Goal: Information Seeking & Learning: Understand process/instructions

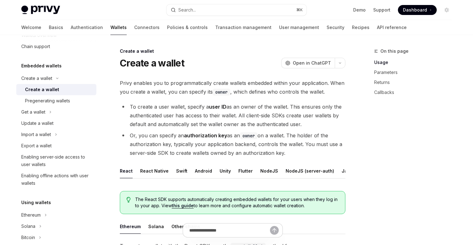
scroll to position [16, 0]
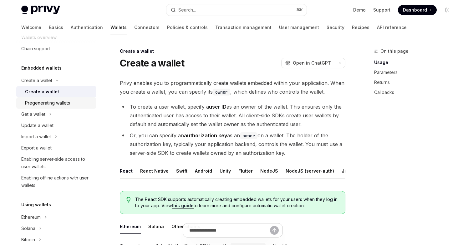
click at [63, 106] on div "Pregenerating wallets" at bounding box center [47, 103] width 45 height 8
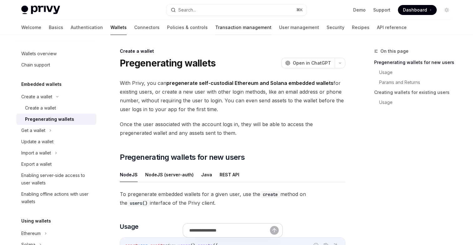
click at [215, 27] on link "Transaction management" at bounding box center [243, 27] width 56 height 15
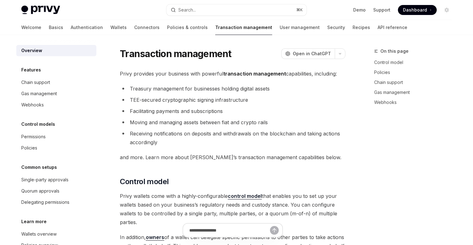
type textarea "*"
click at [47, 83] on div "Chain support" at bounding box center [35, 83] width 29 height 8
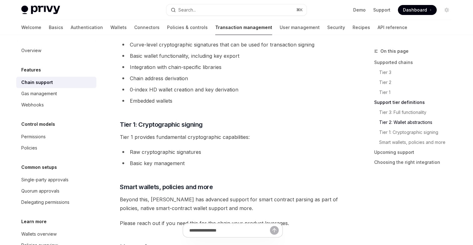
scroll to position [507, 0]
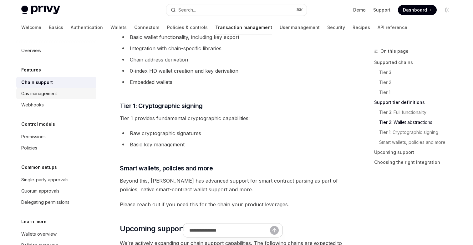
click at [47, 94] on div "Gas management" at bounding box center [39, 94] width 36 height 8
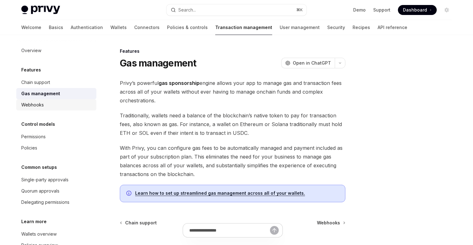
click at [34, 104] on div "Webhooks" at bounding box center [32, 105] width 23 height 8
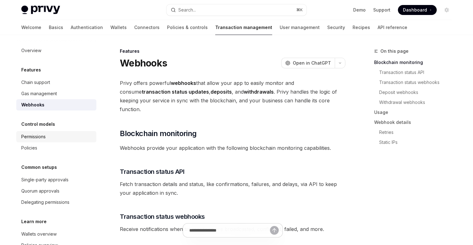
click at [24, 137] on div "Permissions" at bounding box center [33, 137] width 24 height 8
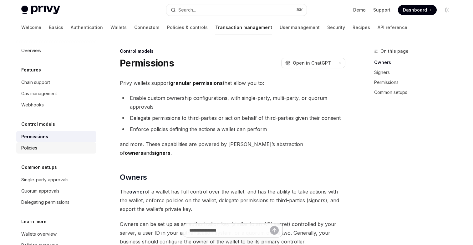
click at [34, 149] on div "Policies" at bounding box center [29, 148] width 16 height 8
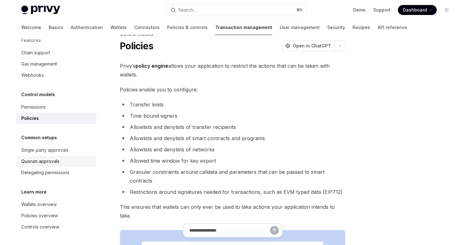
scroll to position [24, 0]
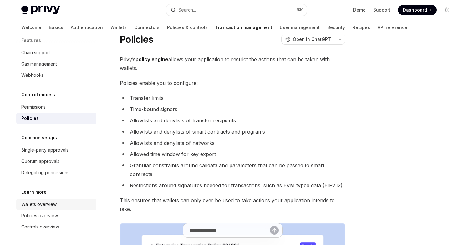
click at [46, 207] on div "Wallets overview" at bounding box center [38, 205] width 35 height 8
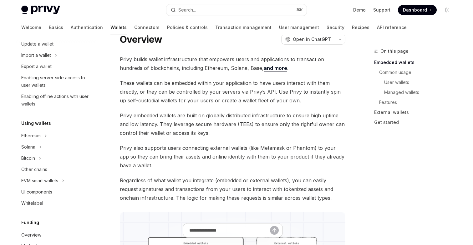
scroll to position [84, 0]
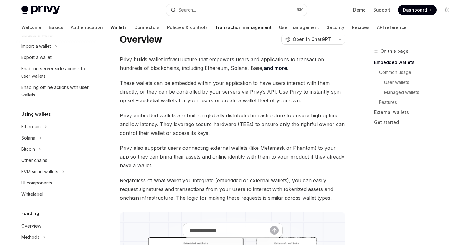
click at [218, 28] on link "Transaction management" at bounding box center [243, 27] width 56 height 15
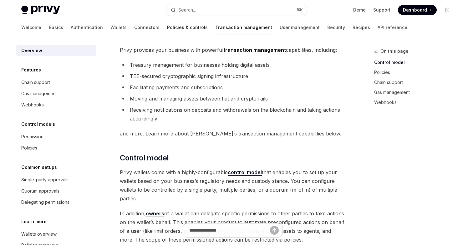
click at [167, 27] on link "Policies & controls" at bounding box center [187, 27] width 41 height 15
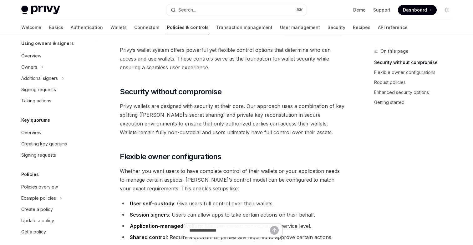
scroll to position [195, 0]
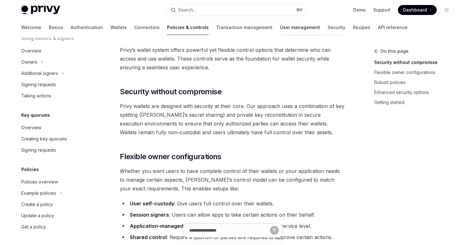
click at [280, 27] on link "User management" at bounding box center [300, 27] width 40 height 15
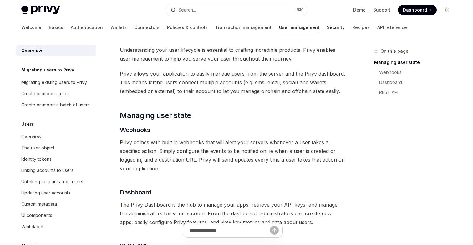
click at [327, 24] on link "Security" at bounding box center [336, 27] width 18 height 15
type textarea "*"
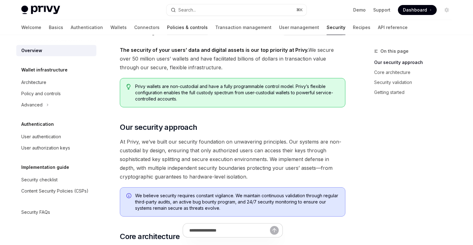
click at [167, 28] on link "Policies & controls" at bounding box center [187, 27] width 41 height 15
click at [167, 29] on link "Policies & controls" at bounding box center [187, 27] width 41 height 15
click at [110, 29] on link "Wallets" at bounding box center [118, 27] width 16 height 15
click at [169, 157] on span "At Privy, we’ve built our security foundation on unwavering principles. Our sys…" at bounding box center [232, 160] width 225 height 44
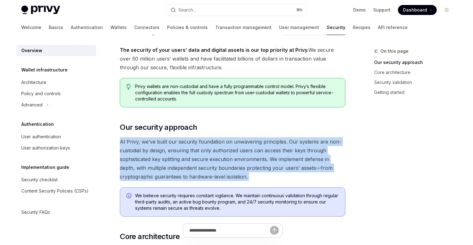
click at [169, 157] on span "At Privy, we’ve built our security foundation on unwavering principles. Our sys…" at bounding box center [232, 160] width 225 height 44
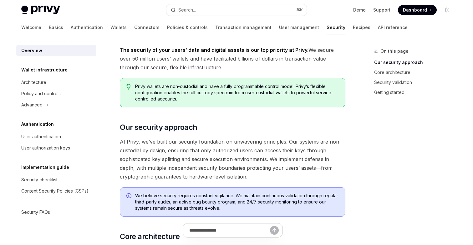
click at [170, 157] on span "At Privy, we’ve built our security foundation on unwavering principles. Our sys…" at bounding box center [232, 160] width 225 height 44
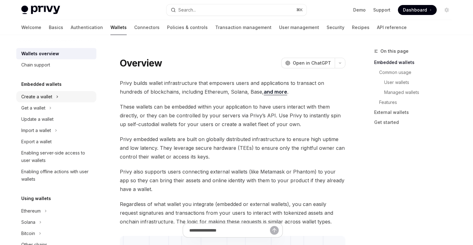
click at [43, 96] on div "Create a wallet" at bounding box center [36, 97] width 31 height 8
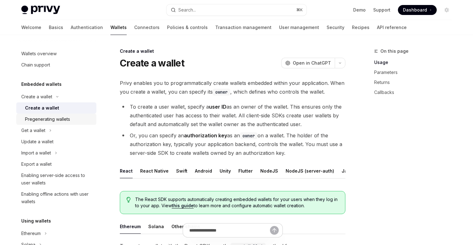
click at [51, 121] on div "Pregenerating wallets" at bounding box center [47, 120] width 45 height 8
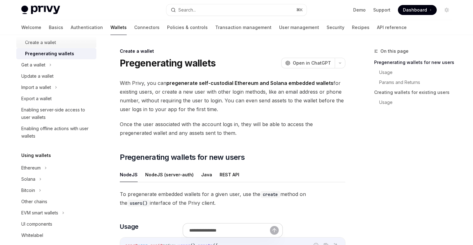
scroll to position [80, 0]
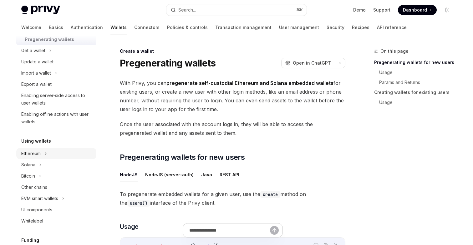
click at [32, 156] on div "Ethereum" at bounding box center [30, 154] width 19 height 8
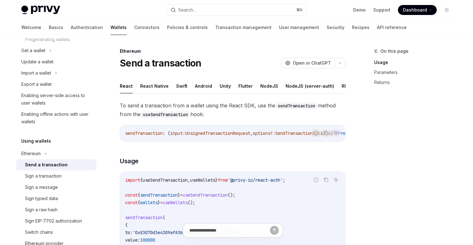
click at [37, 168] on div "Send a transaction" at bounding box center [46, 165] width 43 height 8
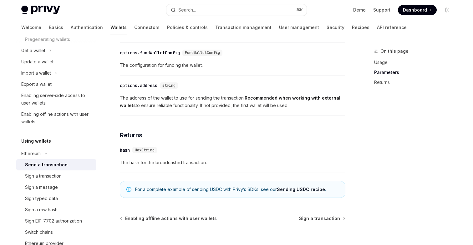
scroll to position [426, 0]
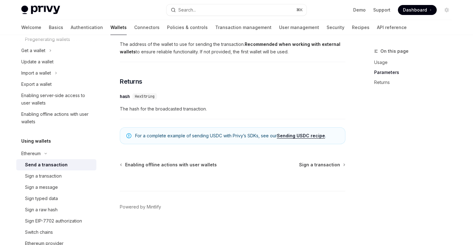
click at [152, 108] on span "The hash for the broadcasted transaction." at bounding box center [232, 109] width 225 height 8
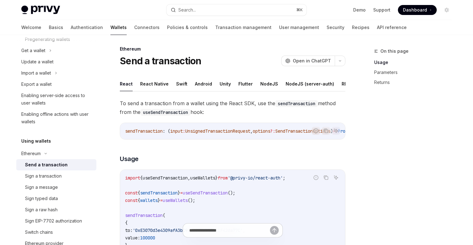
scroll to position [0, 0]
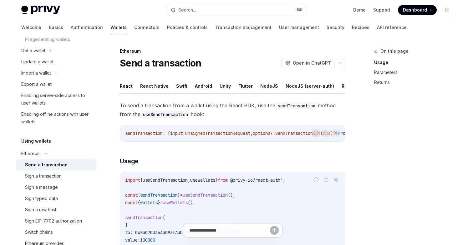
click at [201, 87] on button "Android" at bounding box center [203, 86] width 17 height 15
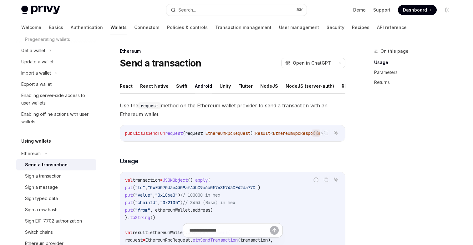
click at [341, 88] on button "REST API" at bounding box center [351, 86] width 20 height 15
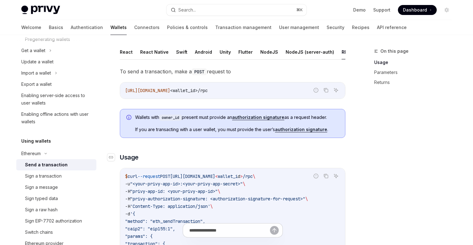
scroll to position [28, 0]
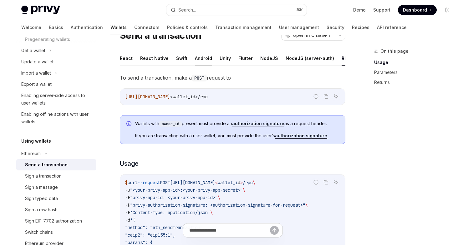
click at [199, 60] on button "Android" at bounding box center [203, 58] width 17 height 15
type textarea "*"
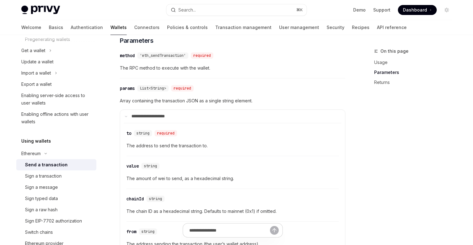
scroll to position [300, 0]
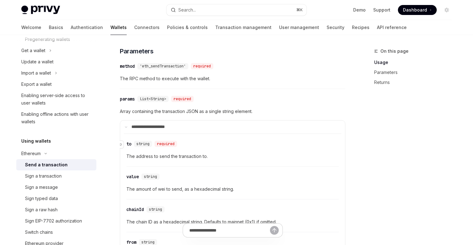
click at [166, 146] on div "required" at bounding box center [165, 144] width 23 height 6
click at [168, 147] on div "required" at bounding box center [165, 144] width 23 height 6
click at [171, 146] on div "required" at bounding box center [165, 144] width 23 height 6
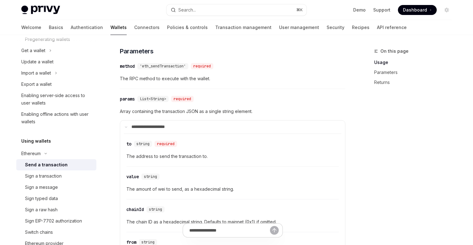
click at [189, 114] on span "Array containing the transaction JSON as a single string element." at bounding box center [232, 112] width 225 height 8
click at [181, 101] on div "required" at bounding box center [182, 99] width 23 height 6
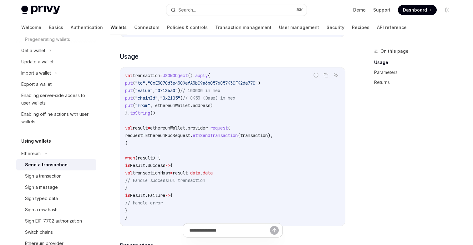
scroll to position [95, 0]
